Goal: Communication & Community: Answer question/provide support

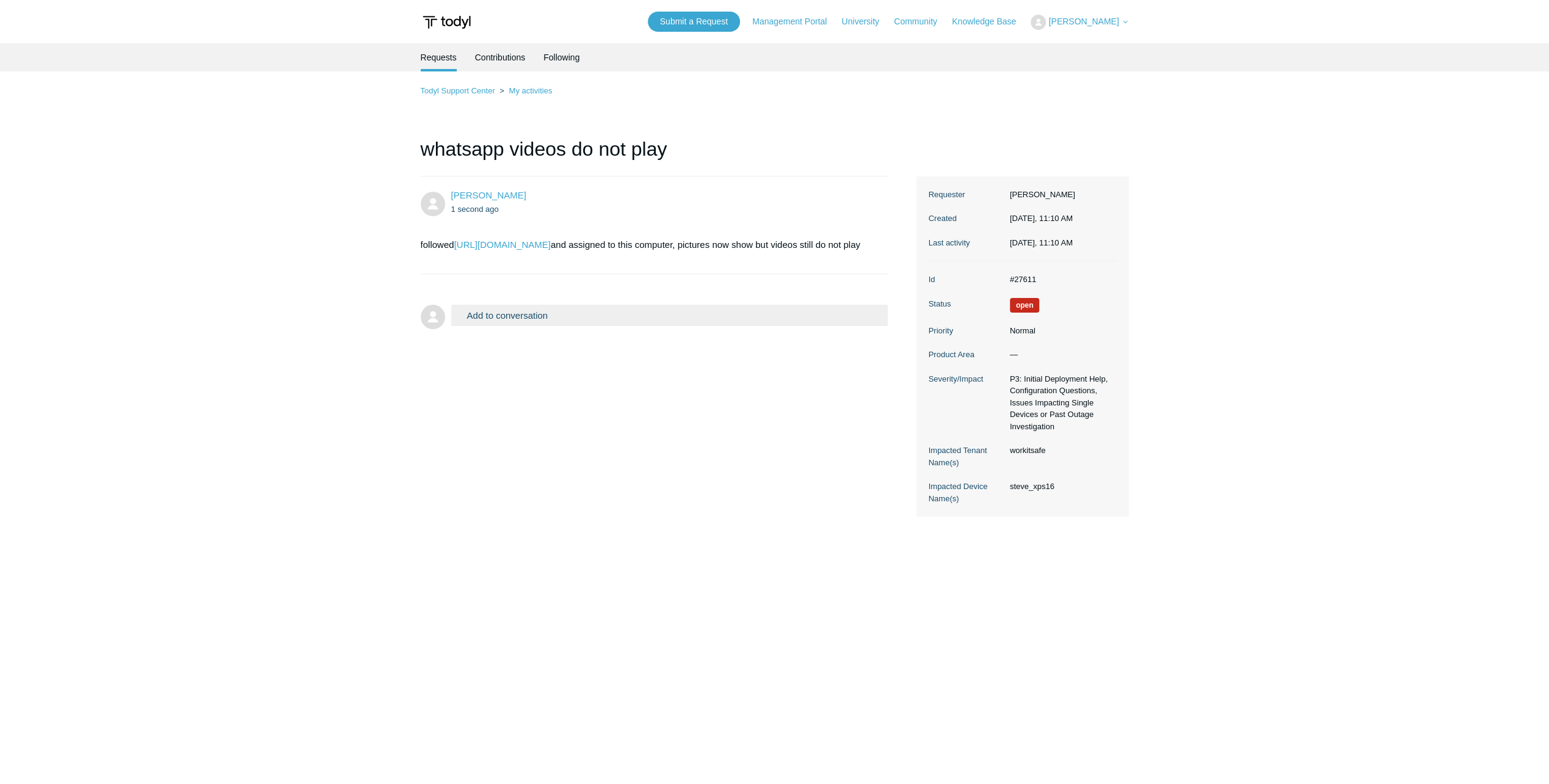
click at [583, 411] on div "[PERSON_NAME] 1 second ago followed [URL][DOMAIN_NAME] and assigned to this com…" at bounding box center [775, 347] width 708 height 341
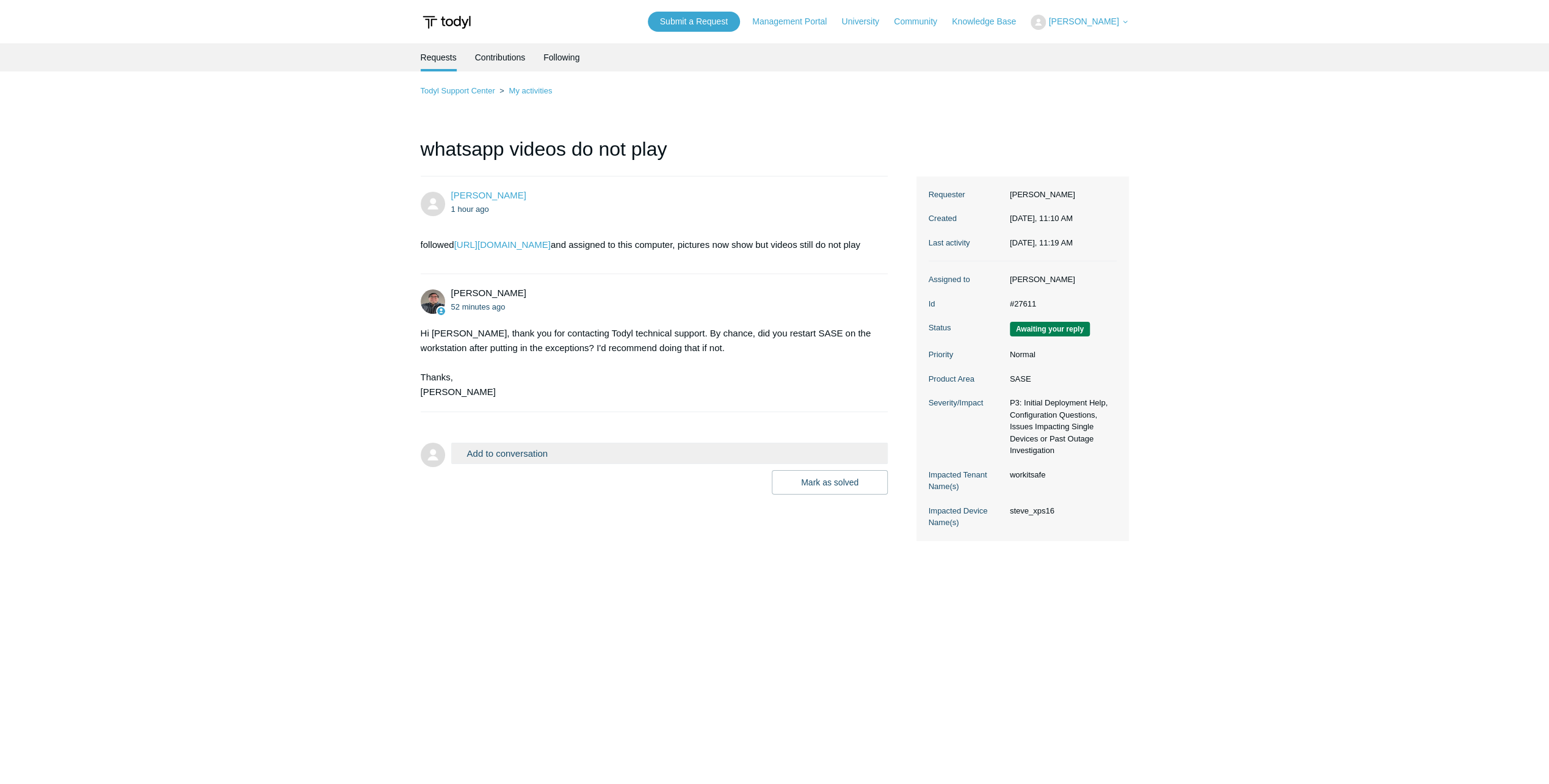
click at [521, 456] on button "Add to conversation" at bounding box center [670, 453] width 437 height 21
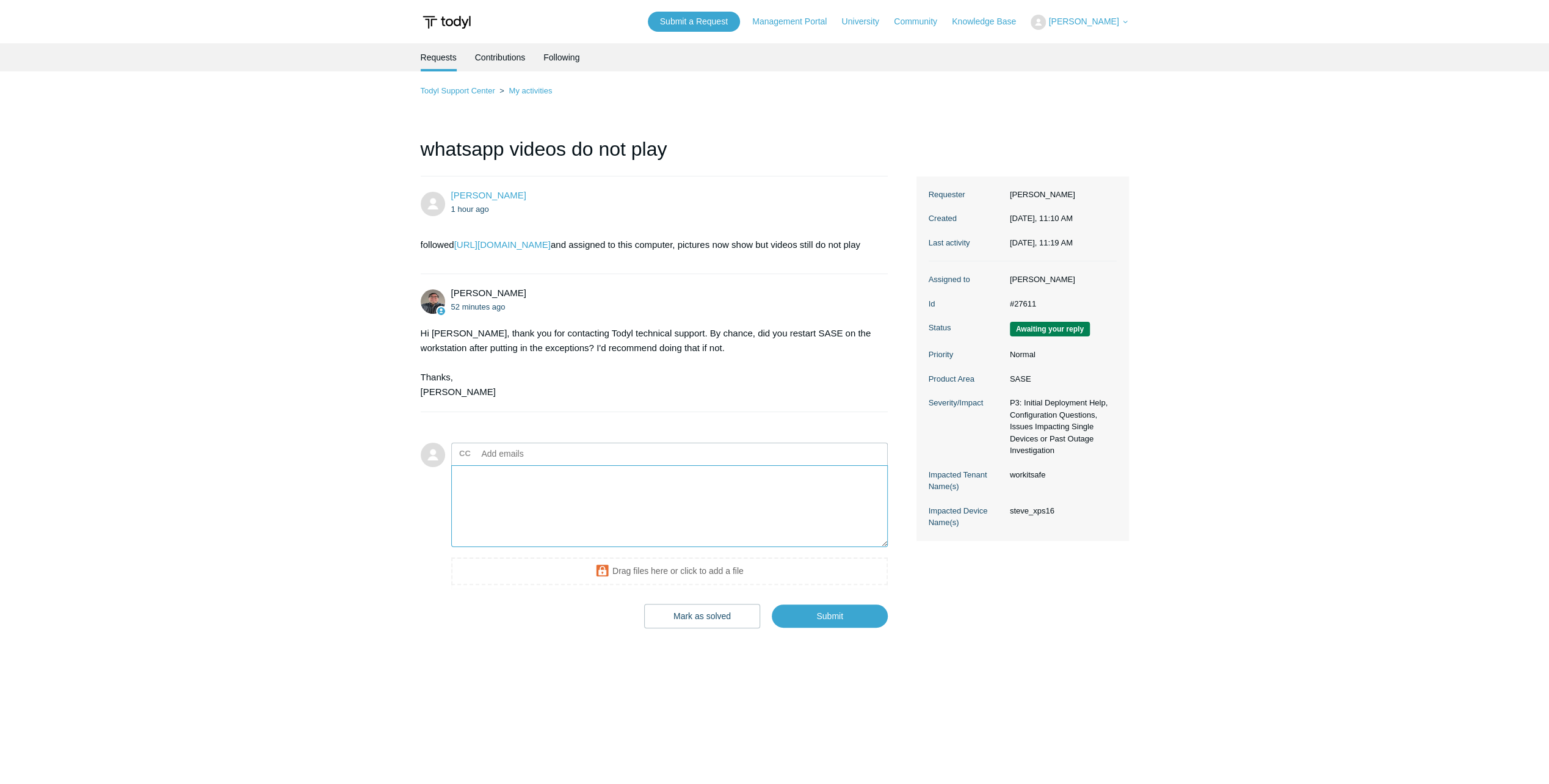
click at [520, 517] on textarea "Add your reply" at bounding box center [670, 506] width 437 height 82
type textarea "Yes that was done"
click at [849, 629] on input "Submit" at bounding box center [830, 616] width 116 height 25
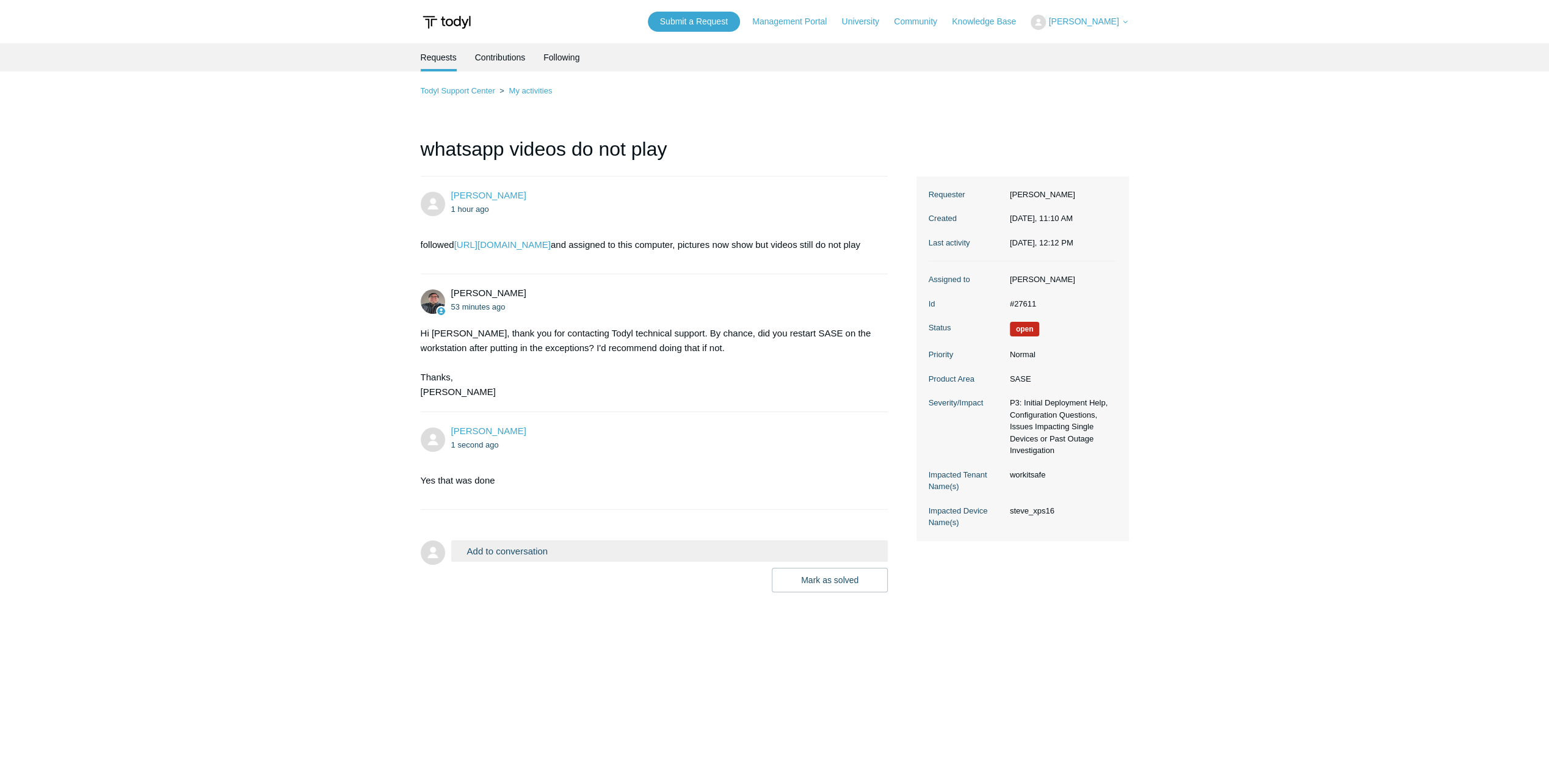
click at [466, 497] on section "Yes that was done" at bounding box center [649, 480] width 456 height 33
click at [522, 484] on section "Yes that was done" at bounding box center [649, 480] width 456 height 33
click at [482, 640] on main "Requests Contributions Following Todyl Support Center My activities whatsapp vi…" at bounding box center [774, 396] width 1549 height 706
click at [543, 559] on button "Add to conversation" at bounding box center [670, 551] width 437 height 21
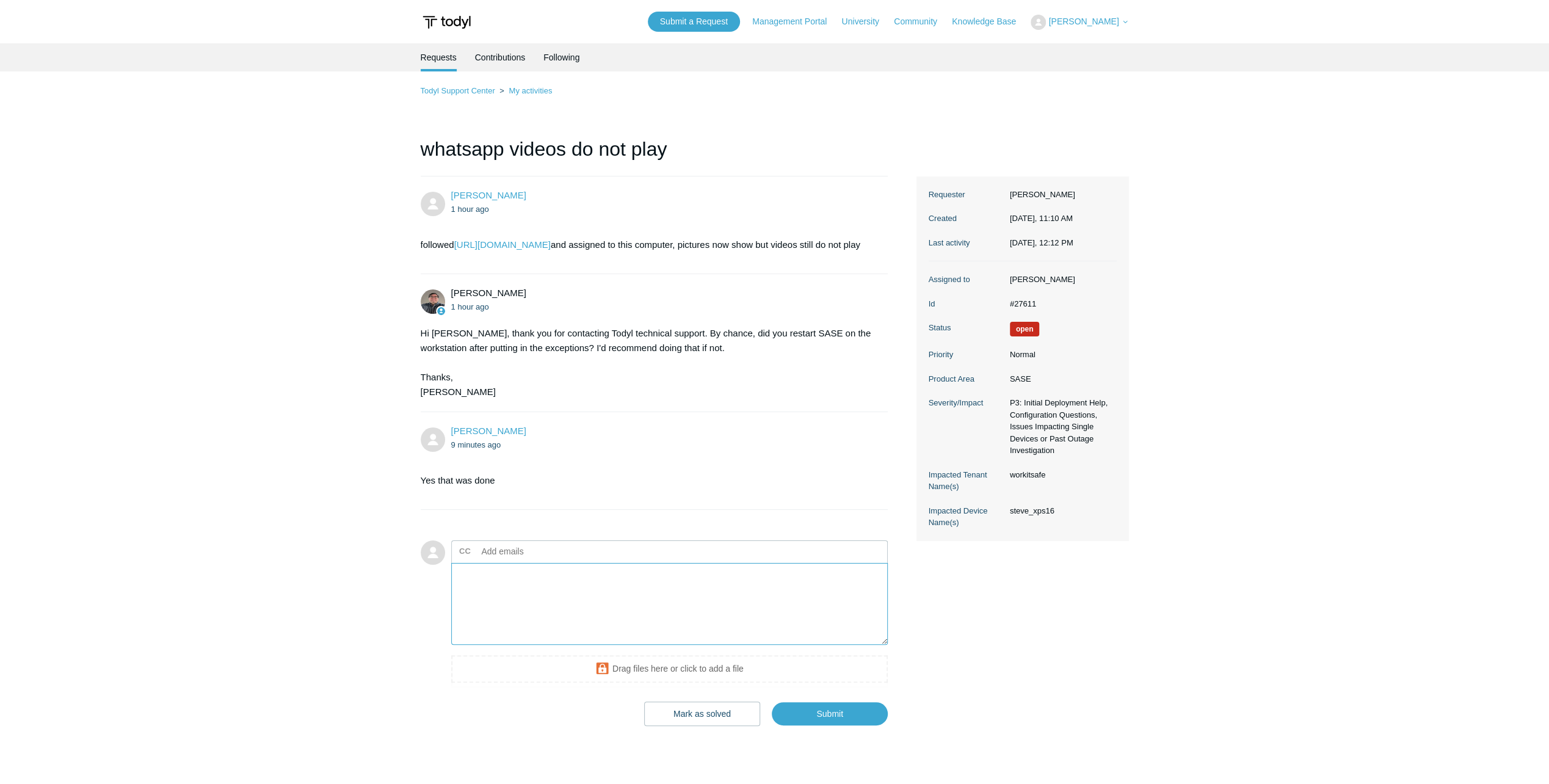
click at [531, 612] on textarea "Add your reply" at bounding box center [670, 604] width 437 height 82
type textarea "no difference"
click at [841, 726] on input "Submit" at bounding box center [830, 714] width 116 height 25
